Goal: Book appointment/travel/reservation

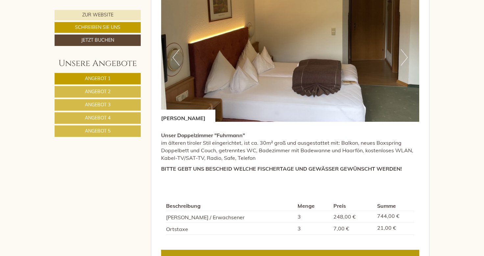
scroll to position [863, 0]
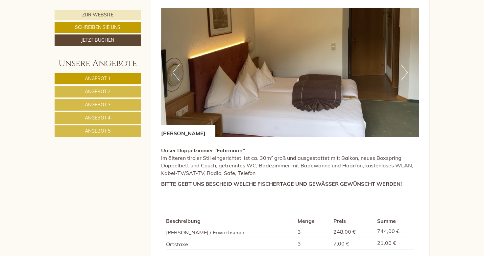
click at [93, 78] on span "Angebot 1" at bounding box center [98, 79] width 26 height 6
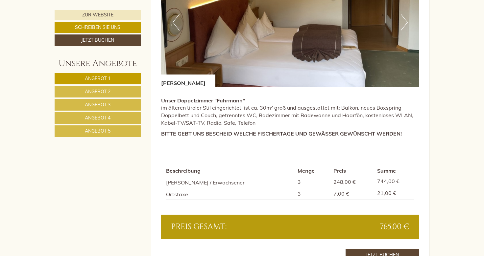
scroll to position [590, 0]
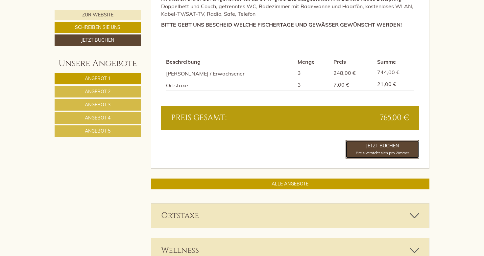
click at [368, 147] on link "Jetzt buchen Preis versteht sich pro Zimmer" at bounding box center [382, 149] width 74 height 18
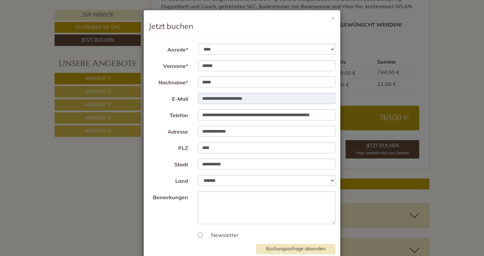
click at [459, 79] on div "**********" at bounding box center [242, 128] width 484 height 256
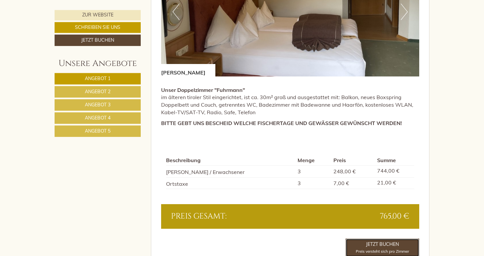
scroll to position [481, 0]
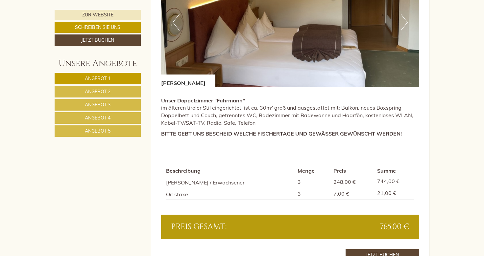
click at [81, 75] on link "Angebot 1" at bounding box center [98, 78] width 86 height 11
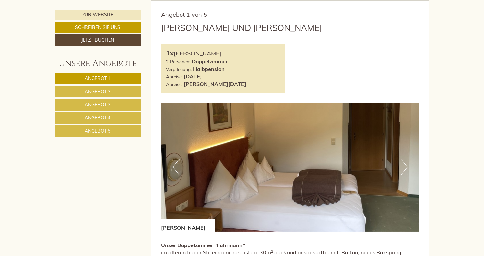
click at [78, 91] on link "Angebot 2" at bounding box center [98, 91] width 86 height 11
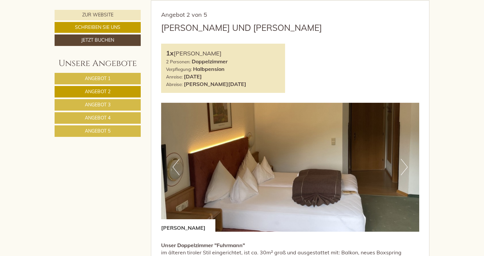
click at [100, 104] on span "Angebot 3" at bounding box center [98, 105] width 26 height 6
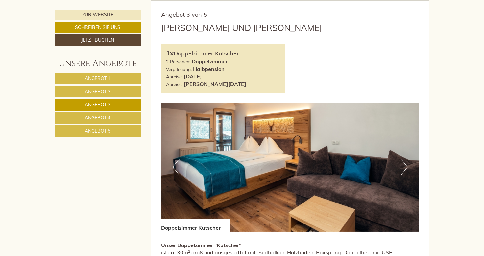
click at [102, 114] on link "Angebot 4" at bounding box center [98, 117] width 86 height 11
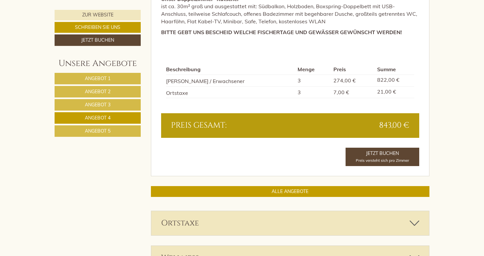
scroll to position [590, 0]
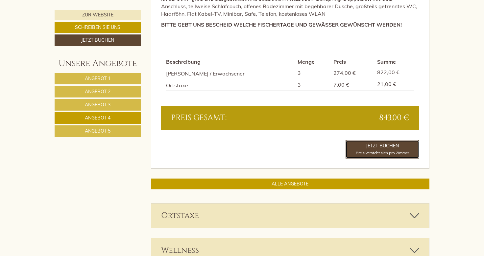
click at [375, 143] on link "Jetzt buchen Preis versteht sich pro Zimmer" at bounding box center [382, 149] width 74 height 18
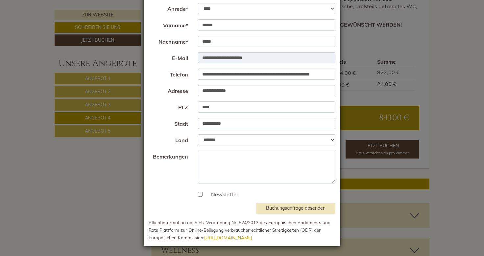
scroll to position [0, 0]
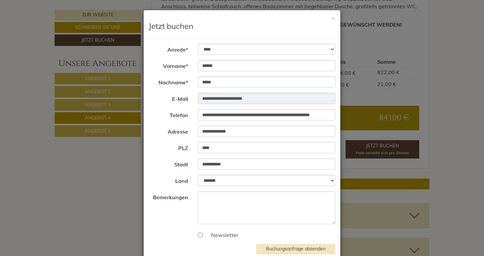
click at [30, 169] on div "**********" at bounding box center [242, 128] width 484 height 256
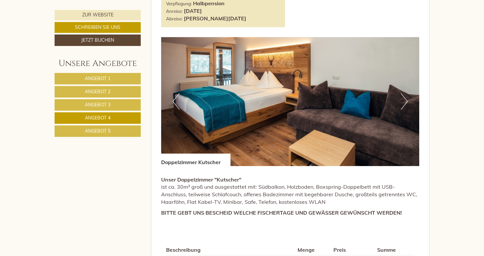
scroll to position [336, 0]
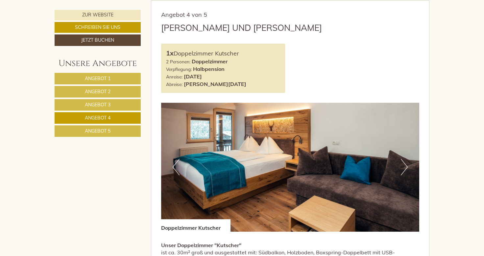
click at [100, 131] on span "Angebot 5" at bounding box center [98, 131] width 26 height 6
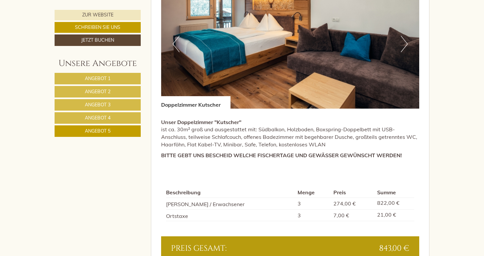
scroll to position [481, 0]
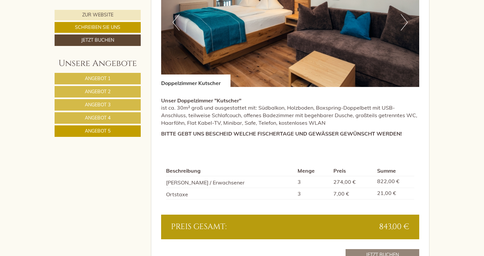
click at [105, 116] on span "Angebot 4" at bounding box center [98, 118] width 26 height 6
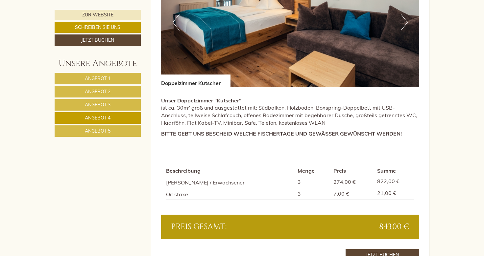
scroll to position [336, 0]
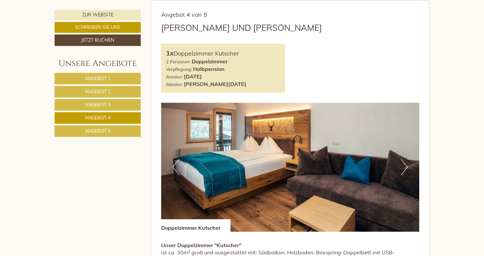
click at [405, 167] on button "Next" at bounding box center [403, 167] width 7 height 16
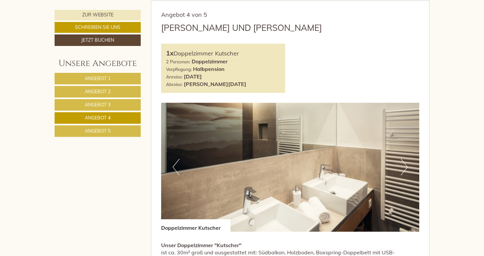
click at [405, 167] on button "Next" at bounding box center [403, 167] width 7 height 16
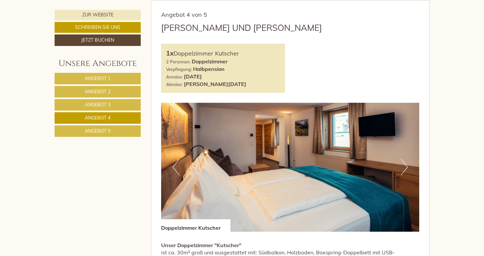
click at [405, 167] on button "Next" at bounding box center [403, 167] width 7 height 16
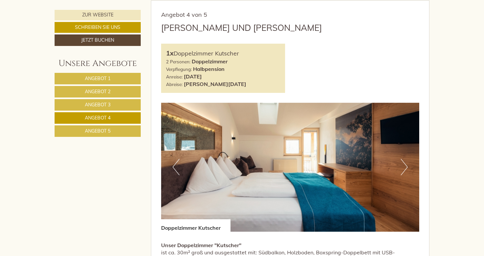
click at [405, 167] on button "Next" at bounding box center [403, 167] width 7 height 16
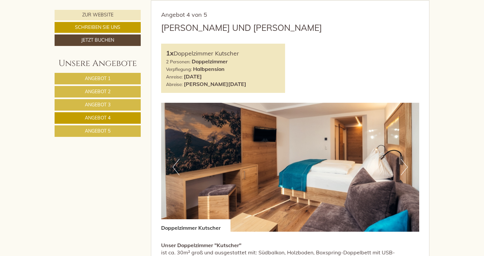
click at [405, 167] on button "Next" at bounding box center [403, 167] width 7 height 16
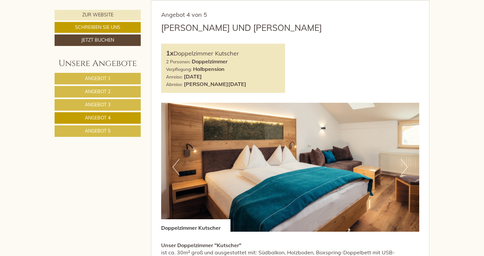
click at [405, 167] on button "Next" at bounding box center [403, 167] width 7 height 16
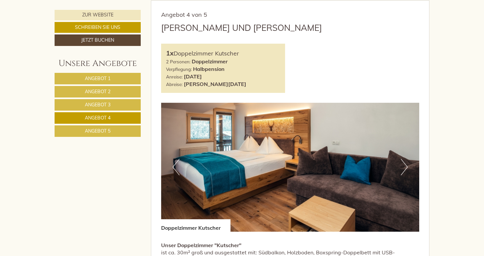
click at [405, 167] on button "Next" at bounding box center [403, 167] width 7 height 16
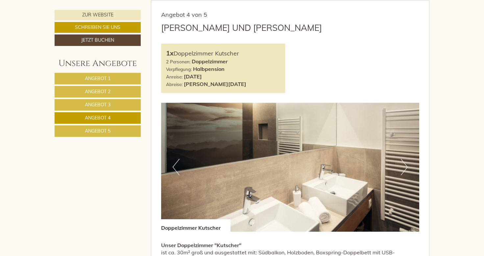
click at [405, 167] on button "Next" at bounding box center [403, 167] width 7 height 16
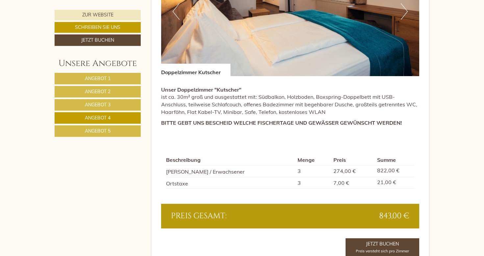
scroll to position [518, 0]
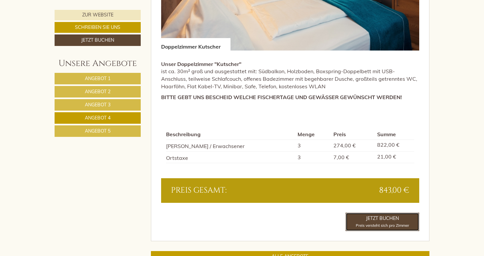
click at [390, 216] on link "Jetzt buchen Preis versteht sich pro Zimmer" at bounding box center [382, 222] width 74 height 18
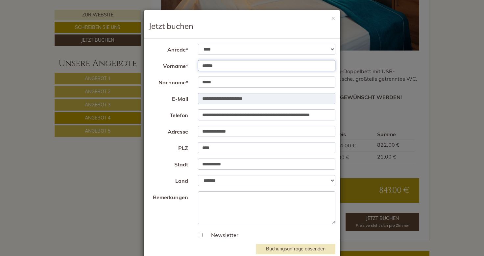
click at [228, 66] on input "******" at bounding box center [267, 65] width 138 height 11
type input "*"
type input "******"
click at [226, 81] on input "*****" at bounding box center [267, 82] width 138 height 11
type input "*"
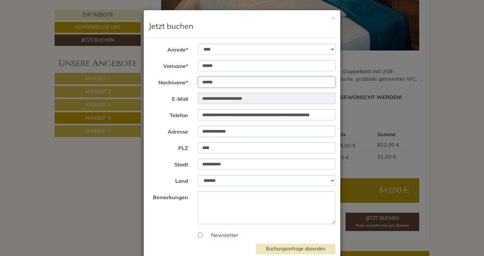
type input "******"
click at [271, 100] on input "**********" at bounding box center [267, 98] width 138 height 11
click at [272, 98] on input "**********" at bounding box center [267, 98] width 138 height 11
click at [248, 131] on input "**********" at bounding box center [267, 131] width 138 height 11
type input "*"
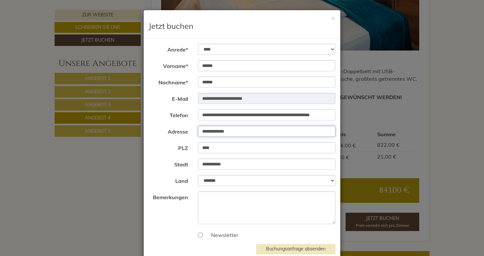
type input "**********"
click at [235, 148] on input "****" at bounding box center [267, 147] width 138 height 11
type input "****"
click at [237, 167] on input "**********" at bounding box center [267, 164] width 138 height 11
type input "*"
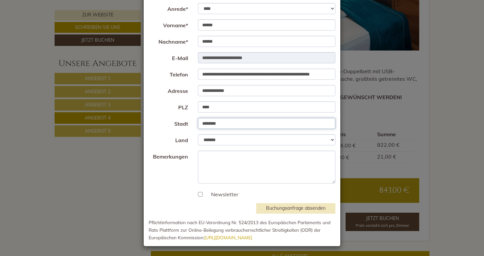
scroll to position [0, 0]
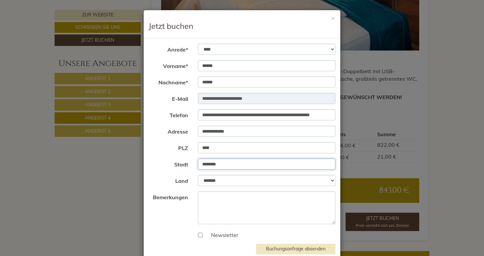
type input "********"
click at [263, 98] on input "**********" at bounding box center [267, 98] width 138 height 11
click at [276, 97] on input "**********" at bounding box center [267, 98] width 138 height 11
click at [261, 133] on input "**********" at bounding box center [267, 131] width 138 height 11
click at [199, 116] on input "**********" at bounding box center [267, 114] width 138 height 11
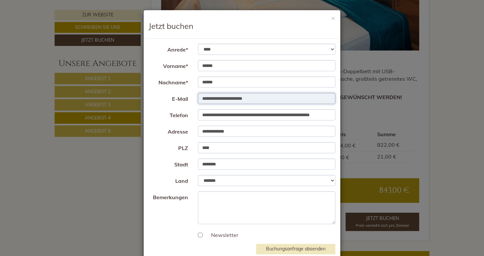
click at [268, 96] on input "**********" at bounding box center [267, 98] width 138 height 11
click at [116, 175] on div "**********" at bounding box center [242, 128] width 484 height 256
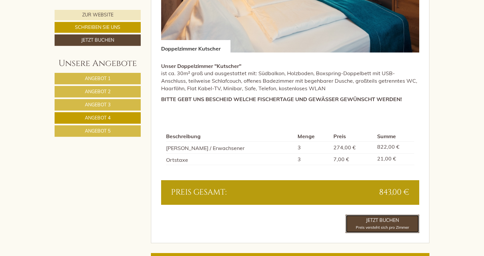
scroll to position [518, 0]
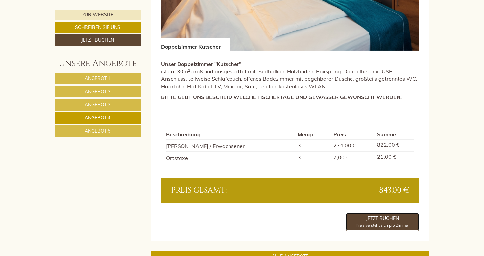
click at [384, 222] on link "Jetzt buchen Preis versteht sich pro Zimmer" at bounding box center [382, 222] width 74 height 18
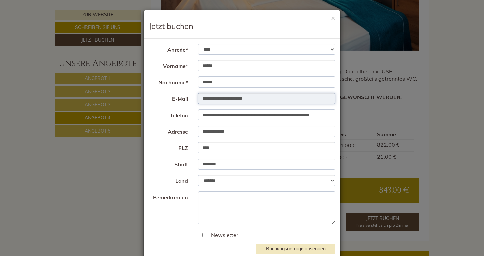
click at [269, 100] on input "**********" at bounding box center [267, 98] width 138 height 11
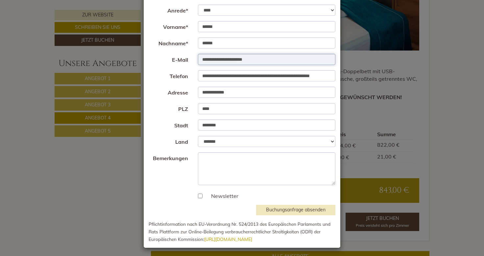
scroll to position [41, 0]
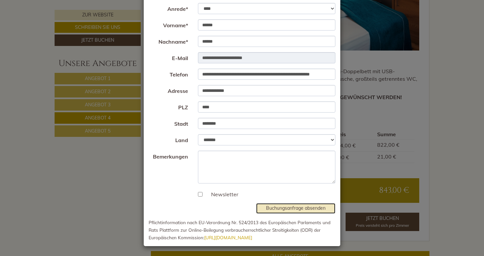
click at [296, 208] on button "Buchungsanfrage absenden" at bounding box center [295, 208] width 79 height 11
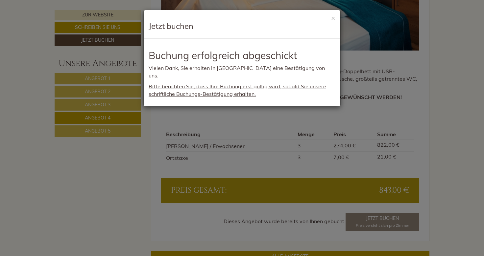
scroll to position [0, 0]
click at [333, 18] on button "×" at bounding box center [333, 17] width 4 height 7
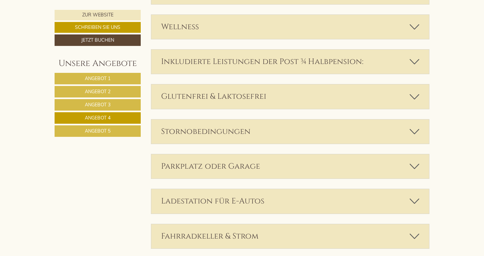
scroll to position [762, 0]
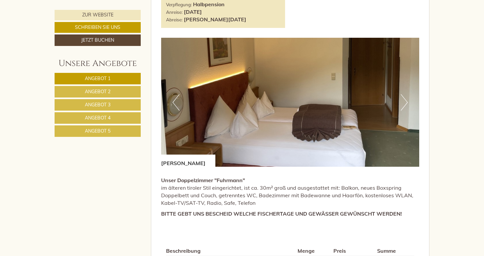
scroll to position [834, 0]
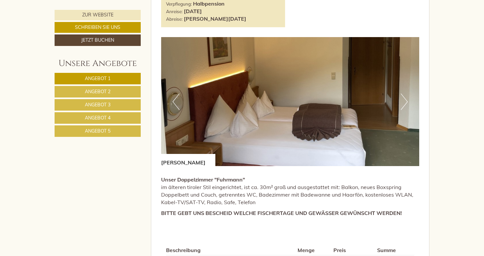
click at [402, 100] on button "Next" at bounding box center [403, 102] width 7 height 16
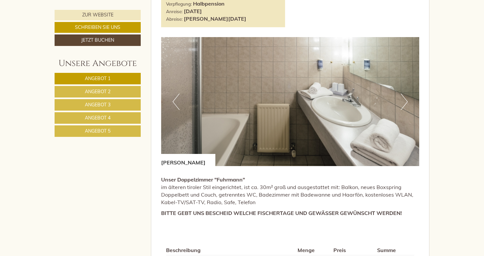
click at [402, 100] on button "Next" at bounding box center [403, 102] width 7 height 16
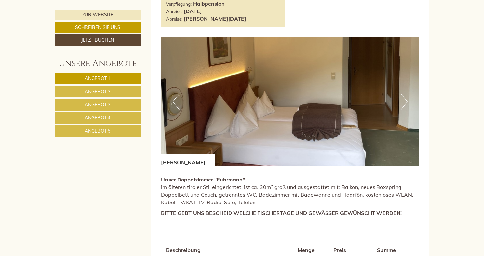
click at [402, 100] on button "Next" at bounding box center [403, 102] width 7 height 16
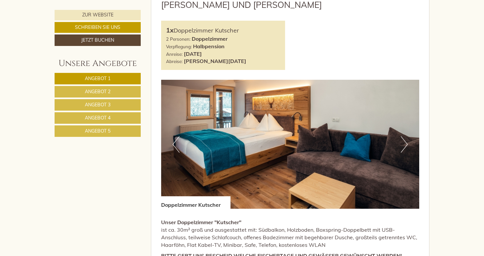
scroll to position [1233, 0]
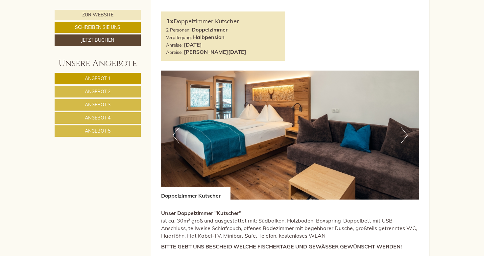
click at [406, 135] on button "Next" at bounding box center [403, 135] width 7 height 16
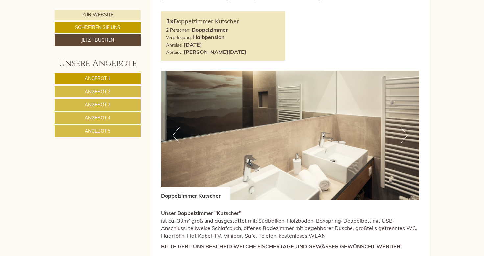
click at [406, 135] on button "Next" at bounding box center [403, 135] width 7 height 16
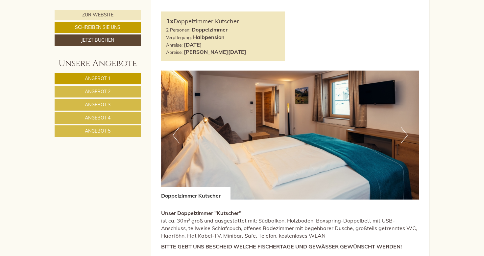
click at [406, 135] on button "Next" at bounding box center [403, 135] width 7 height 16
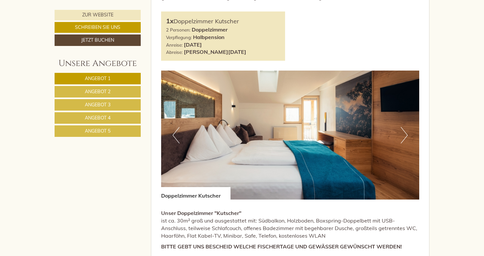
click at [406, 135] on button "Next" at bounding box center [403, 135] width 7 height 16
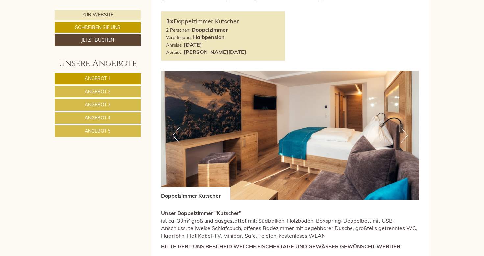
click at [405, 135] on button "Next" at bounding box center [403, 135] width 7 height 16
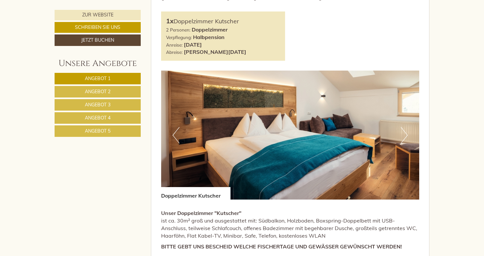
click at [405, 135] on button "Next" at bounding box center [403, 135] width 7 height 16
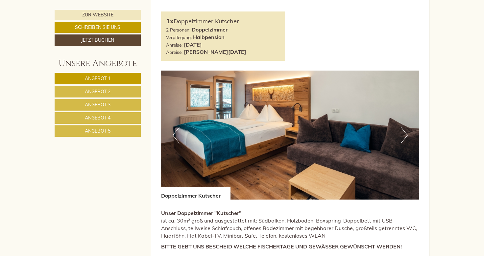
click at [405, 135] on button "Next" at bounding box center [403, 135] width 7 height 16
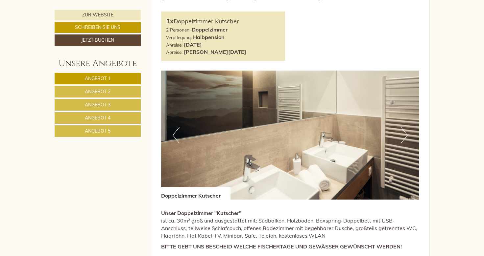
click at [404, 135] on button "Next" at bounding box center [403, 135] width 7 height 16
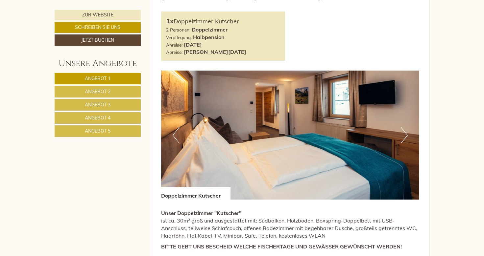
click at [404, 135] on button "Next" at bounding box center [403, 135] width 7 height 16
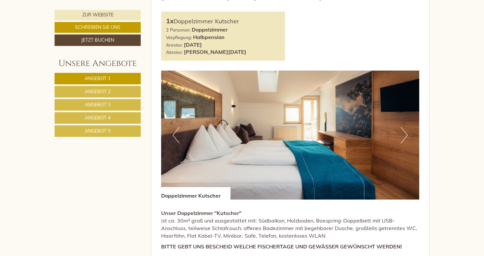
click at [404, 135] on button "Next" at bounding box center [403, 135] width 7 height 16
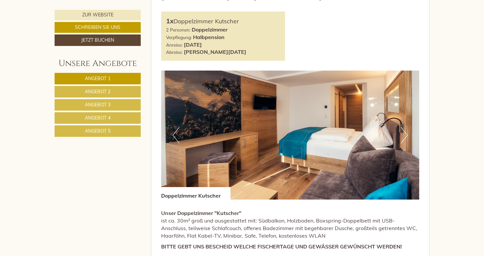
click at [403, 135] on button "Next" at bounding box center [403, 135] width 7 height 16
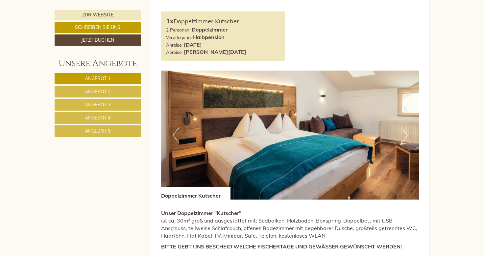
click at [403, 135] on button "Next" at bounding box center [403, 135] width 7 height 16
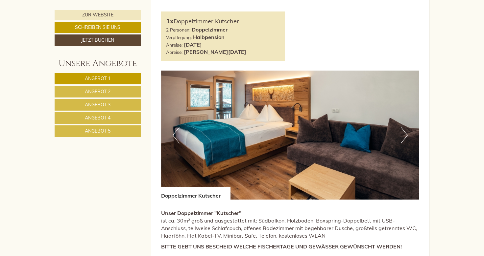
click at [403, 135] on button "Next" at bounding box center [403, 135] width 7 height 16
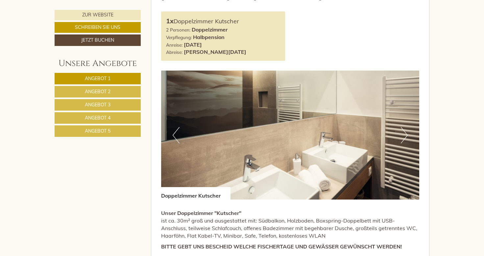
click at [403, 135] on button "Next" at bounding box center [403, 135] width 7 height 16
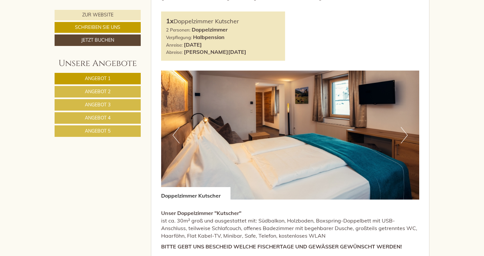
click at [403, 135] on button "Next" at bounding box center [403, 135] width 7 height 16
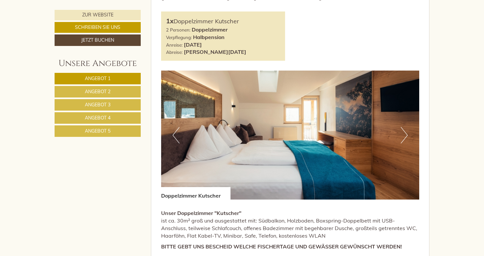
click at [403, 135] on button "Next" at bounding box center [403, 135] width 7 height 16
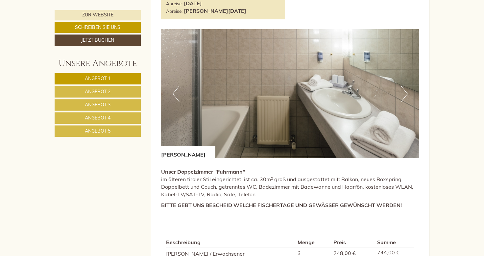
scroll to position [834, 0]
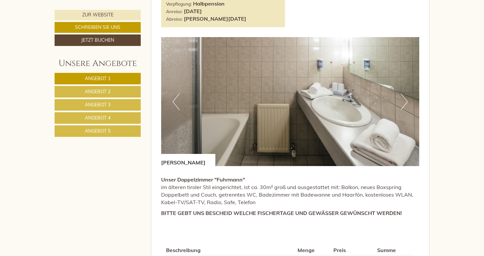
click at [402, 101] on button "Next" at bounding box center [403, 102] width 7 height 16
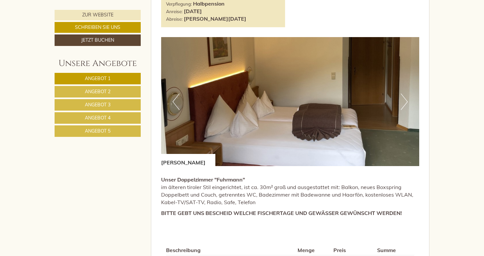
click at [402, 101] on button "Next" at bounding box center [403, 102] width 7 height 16
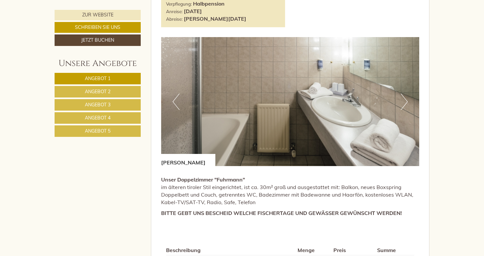
click at [402, 101] on button "Next" at bounding box center [403, 102] width 7 height 16
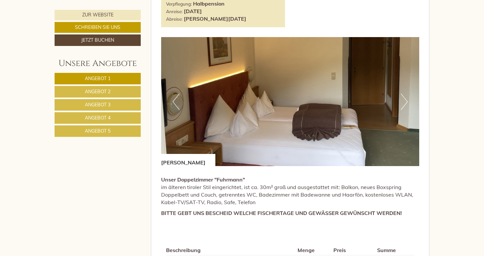
click at [402, 101] on button "Next" at bounding box center [403, 102] width 7 height 16
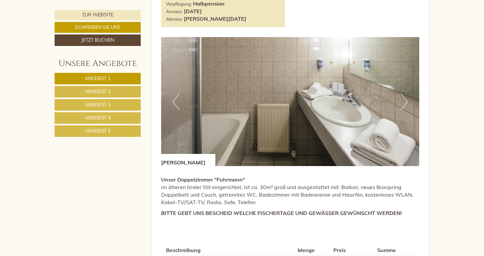
click at [402, 101] on button "Next" at bounding box center [403, 102] width 7 height 16
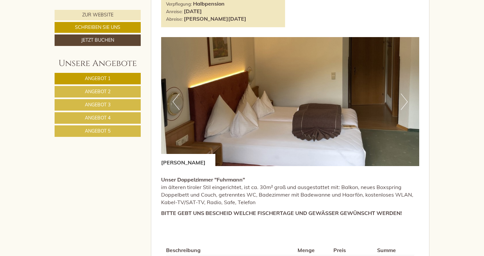
click at [402, 101] on button "Next" at bounding box center [403, 102] width 7 height 16
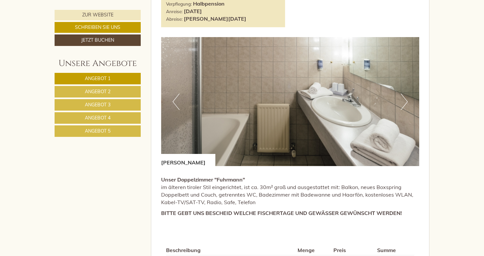
click at [402, 101] on button "Next" at bounding box center [403, 102] width 7 height 16
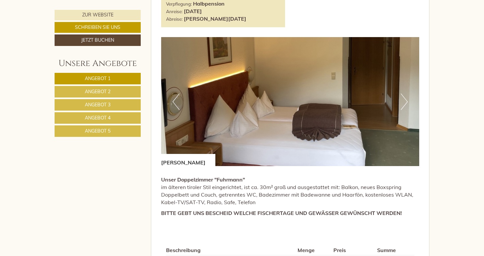
click at [402, 101] on button "Next" at bounding box center [403, 102] width 7 height 16
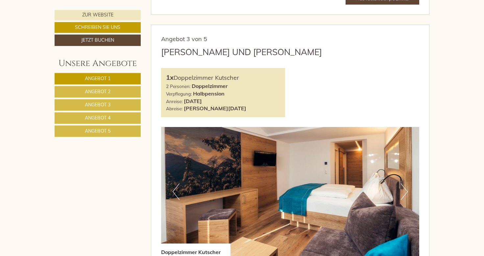
scroll to position [1160, 0]
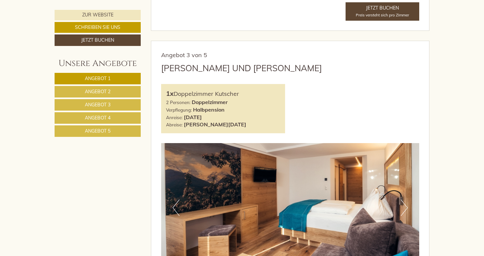
click at [107, 89] on span "Angebot 2" at bounding box center [98, 92] width 26 height 6
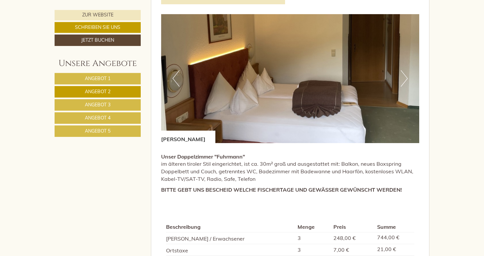
scroll to position [481, 0]
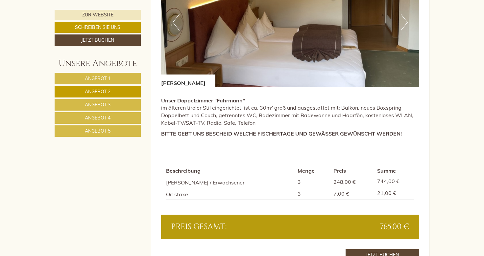
click at [108, 100] on link "Angebot 3" at bounding box center [98, 104] width 86 height 11
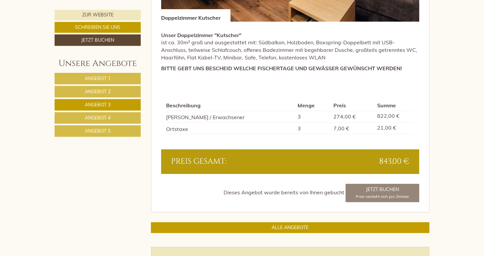
scroll to position [554, 0]
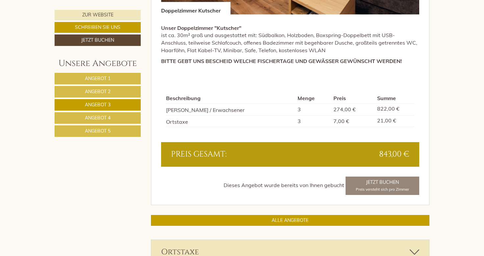
click at [106, 116] on span "Angebot 4" at bounding box center [98, 118] width 26 height 6
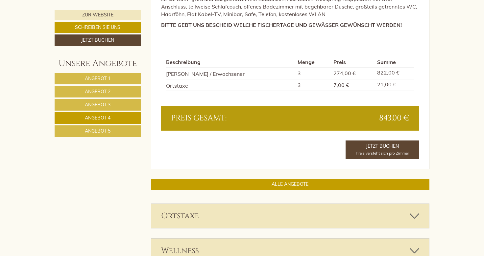
scroll to position [699, 0]
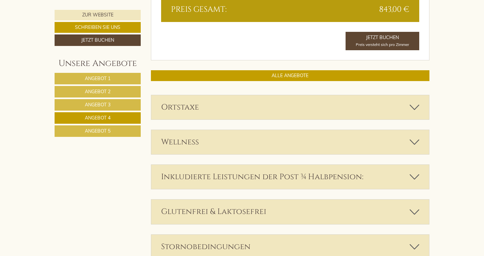
click at [114, 126] on link "Angebot 5" at bounding box center [98, 130] width 86 height 11
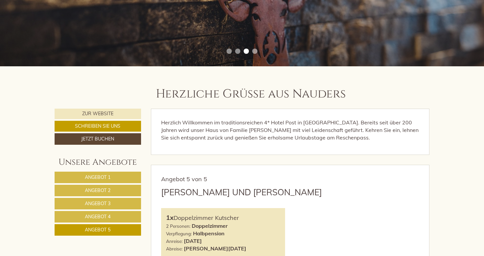
scroll to position [228, 0]
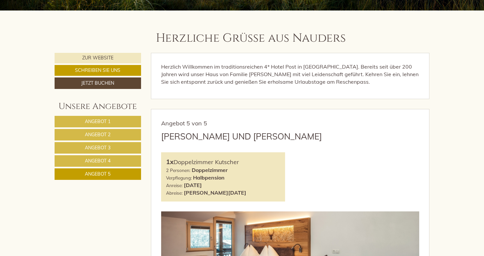
click at [83, 120] on link "Angebot 1" at bounding box center [98, 121] width 86 height 11
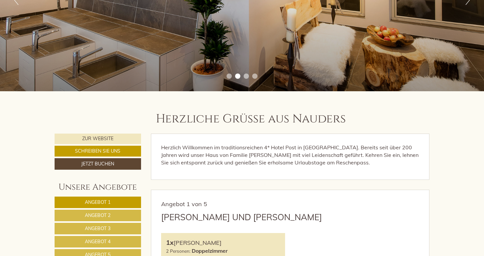
scroll to position [82, 0]
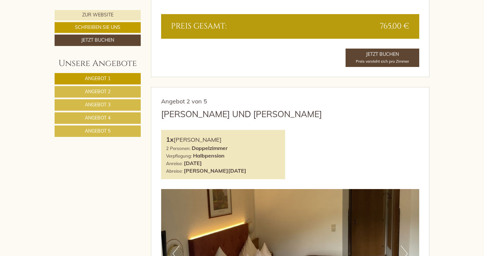
scroll to position [689, 0]
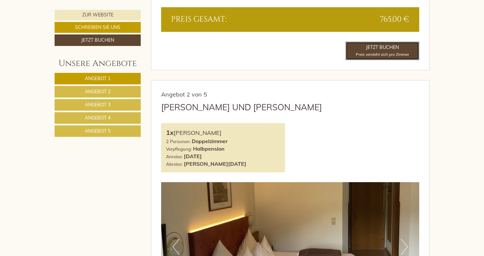
click at [368, 47] on link "Jetzt buchen Preis versteht sich pro Zimmer" at bounding box center [382, 51] width 74 height 18
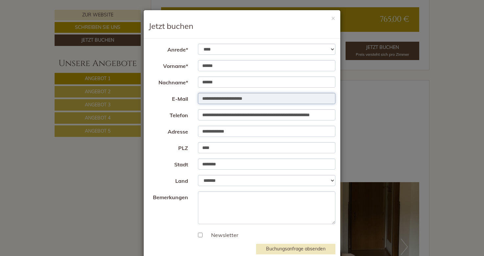
click at [259, 99] on input "**********" at bounding box center [267, 98] width 138 height 11
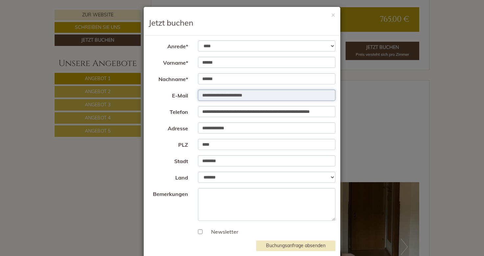
scroll to position [0, 0]
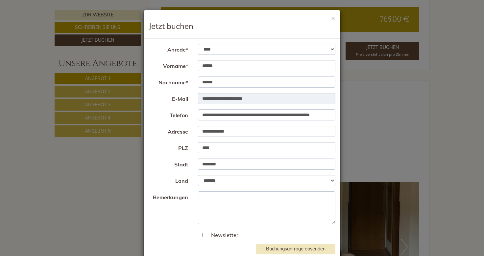
click at [117, 129] on div "**********" at bounding box center [242, 128] width 484 height 256
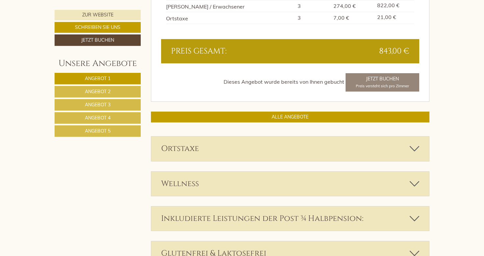
scroll to position [1487, 0]
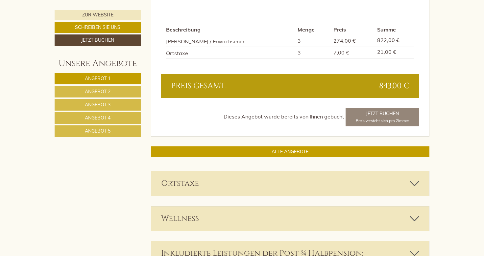
click at [99, 131] on span "Angebot 5" at bounding box center [98, 131] width 26 height 6
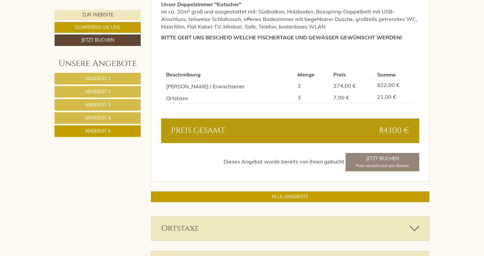
scroll to position [663, 0]
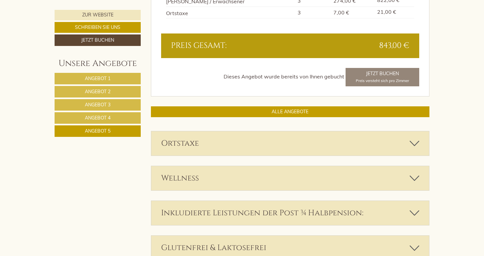
click at [104, 127] on link "Angebot 5" at bounding box center [98, 130] width 86 height 11
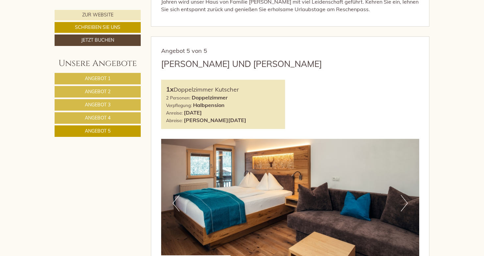
scroll to position [300, 0]
click at [119, 116] on link "Angebot 4" at bounding box center [98, 117] width 86 height 11
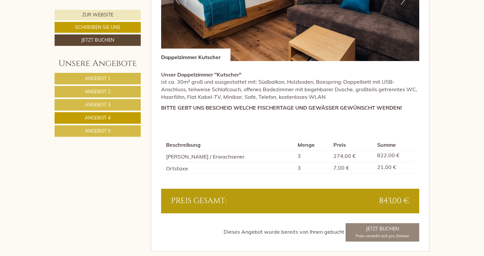
scroll to position [590, 0]
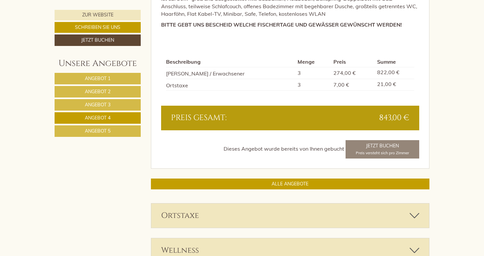
click at [389, 145] on div "Dieses Angebot wurde bereits von Ihnen gebucht Jetzt buchen Preis versteht sich…" at bounding box center [290, 149] width 258 height 18
click at [383, 143] on div "Dieses Angebot wurde bereits von Ihnen gebucht Jetzt buchen Preis versteht sich…" at bounding box center [290, 149] width 258 height 18
click at [385, 148] on div "Dieses Angebot wurde bereits von Ihnen gebucht Jetzt buchen Preis versteht sich…" at bounding box center [290, 149] width 258 height 18
click at [99, 117] on span "Angebot 4" at bounding box center [98, 118] width 26 height 6
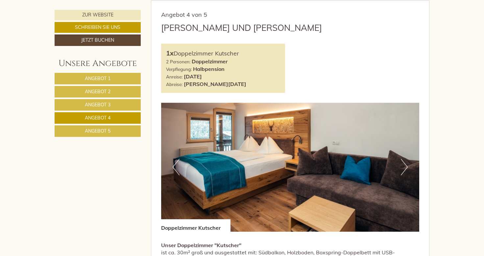
click at [107, 132] on span "Angebot 5" at bounding box center [98, 131] width 26 height 6
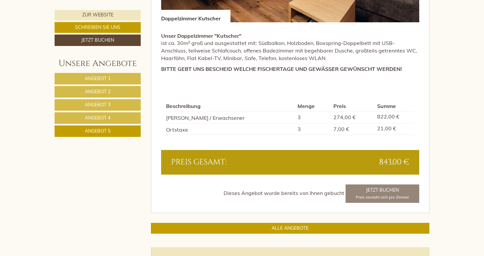
scroll to position [626, 0]
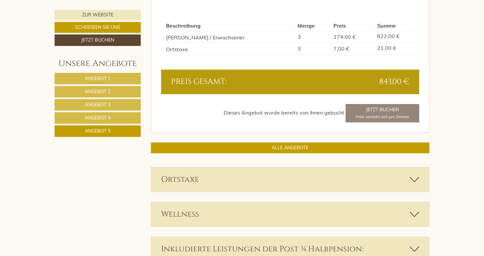
click at [365, 110] on div "Dieses Angebot wurde bereits von Ihnen gebucht Jetzt buchen Preis versteht sich…" at bounding box center [290, 113] width 258 height 18
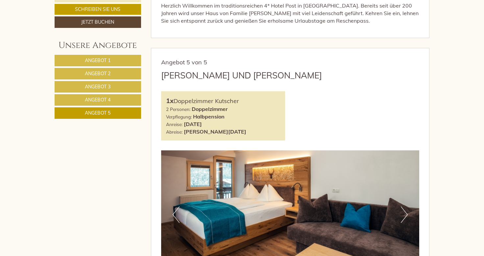
scroll to position [300, 0]
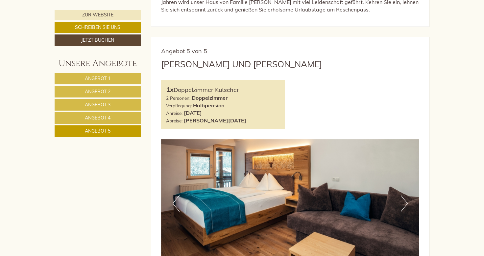
click at [113, 111] on nav "Angebot 1 Angebot 2 Angebot 3 Angebot 4 Angebot 5" at bounding box center [99, 105] width 88 height 64
click at [111, 117] on link "Angebot 4" at bounding box center [98, 117] width 86 height 11
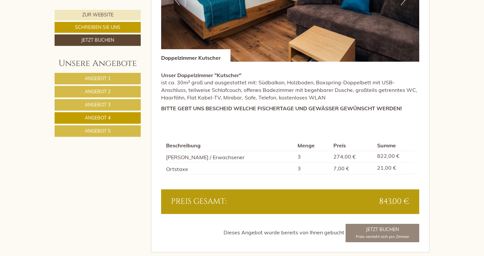
scroll to position [518, 0]
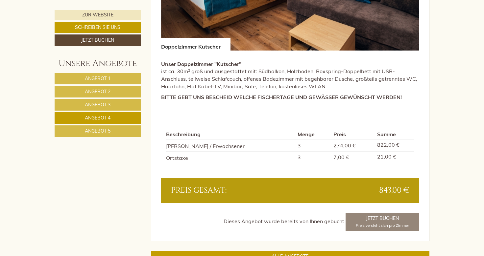
click at [393, 221] on div "Dieses Angebot wurde bereits von Ihnen gebucht Jetzt buchen Preis versteht sich…" at bounding box center [290, 222] width 258 height 18
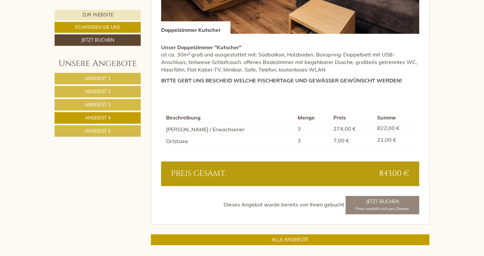
scroll to position [554, 0]
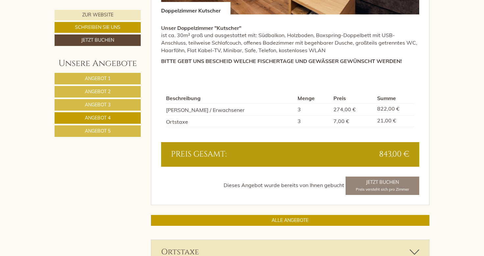
click at [379, 181] on div "Dieses Angebot wurde bereits von Ihnen gebucht Jetzt buchen Preis versteht sich…" at bounding box center [290, 186] width 258 height 18
click at [373, 180] on div "Dieses Angebot wurde bereits von Ihnen gebucht Jetzt buchen Preis versteht sich…" at bounding box center [290, 186] width 258 height 18
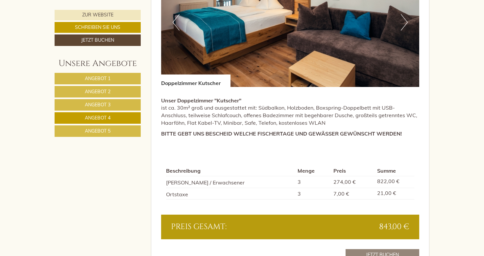
scroll to position [300, 0]
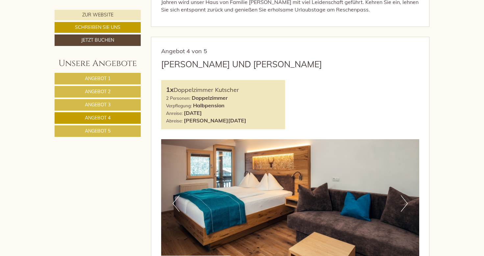
click at [85, 131] on span "Angebot 5" at bounding box center [98, 131] width 26 height 6
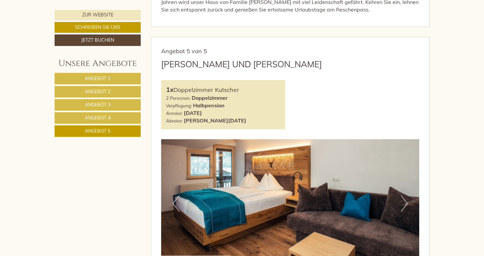
scroll to position [336, 0]
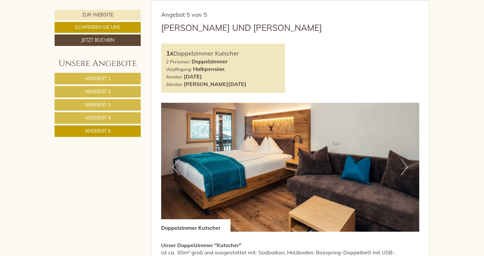
click at [87, 119] on span "Angebot 4" at bounding box center [98, 118] width 26 height 6
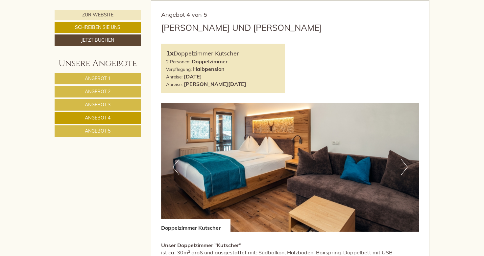
click at [108, 131] on span "Angebot 5" at bounding box center [98, 131] width 26 height 6
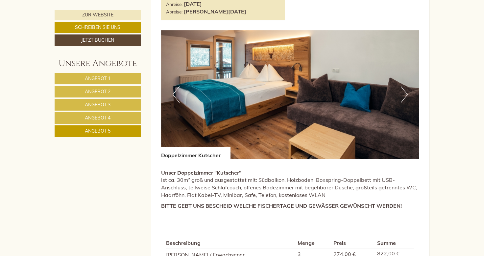
scroll to position [264, 0]
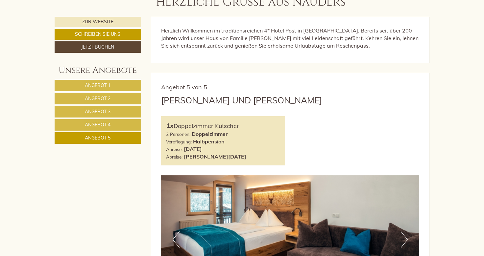
click at [74, 122] on link "Angebot 4" at bounding box center [98, 124] width 86 height 11
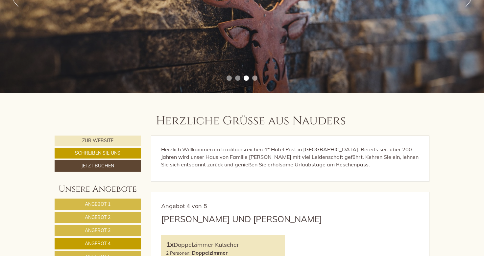
scroll to position [399, 0]
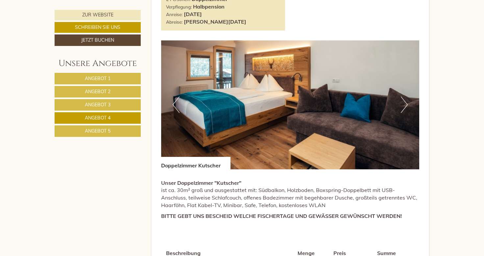
click at [404, 106] on button "Next" at bounding box center [403, 105] width 7 height 16
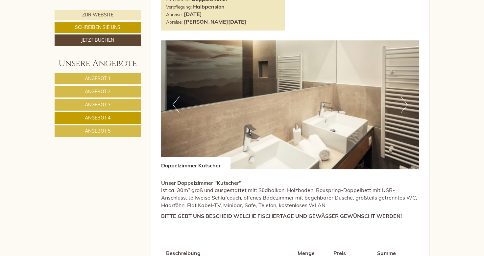
click at [403, 105] on button "Next" at bounding box center [403, 105] width 7 height 16
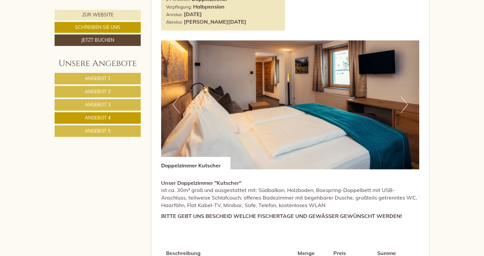
click at [403, 105] on button "Next" at bounding box center [403, 105] width 7 height 16
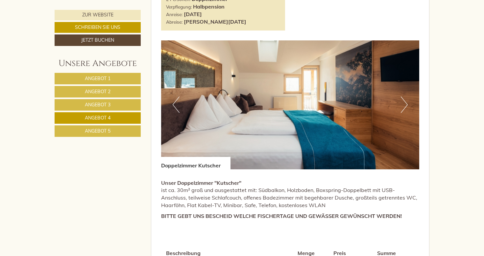
click at [403, 105] on button "Next" at bounding box center [403, 105] width 7 height 16
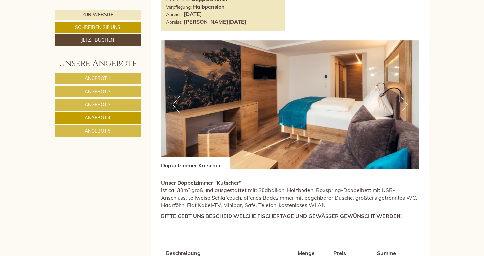
click at [403, 105] on button "Next" at bounding box center [403, 105] width 7 height 16
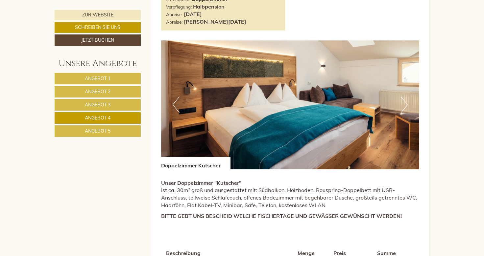
click at [403, 105] on button "Next" at bounding box center [403, 105] width 7 height 16
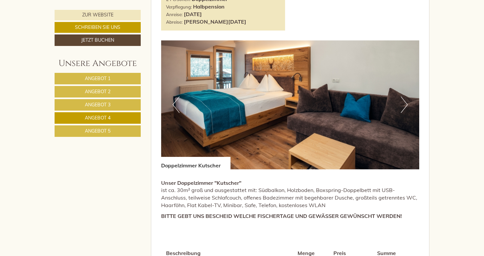
click at [403, 105] on button "Next" at bounding box center [403, 105] width 7 height 16
